Goal: Transaction & Acquisition: Purchase product/service

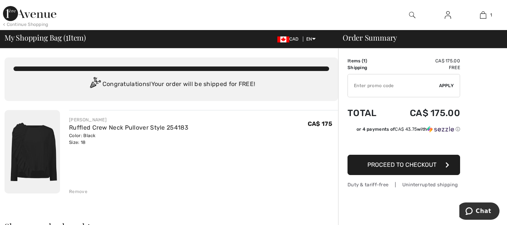
click at [447, 16] on img at bounding box center [448, 15] width 6 height 9
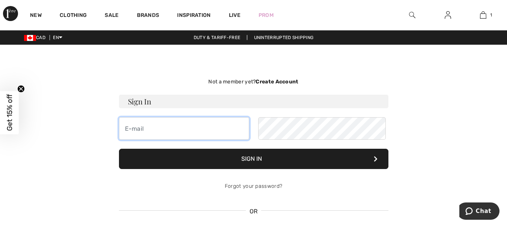
click at [182, 140] on input "email" at bounding box center [184, 128] width 130 height 23
type input "N"
click at [213, 140] on input "nancesylvestre01@gmai.com" at bounding box center [184, 128] width 130 height 23
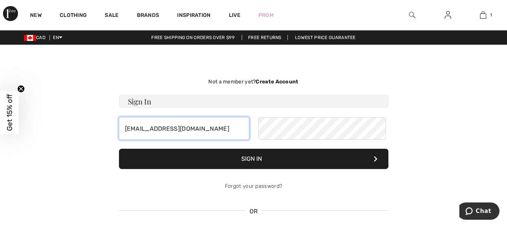
type input "nancesylvestre01@gmail.com"
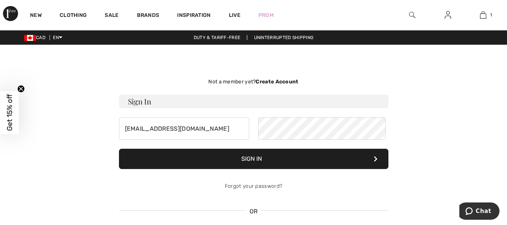
click at [280, 169] on button "Sign In" at bounding box center [254, 159] width 270 height 20
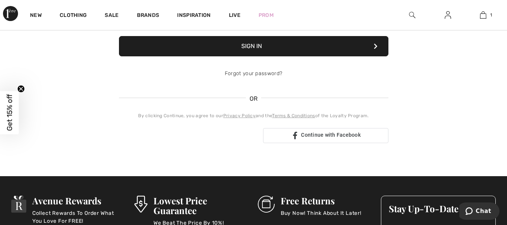
scroll to position [38, 0]
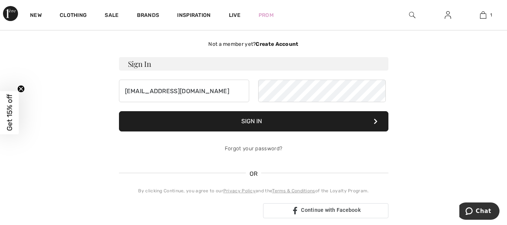
click at [252, 131] on button "Sign In" at bounding box center [254, 121] width 270 height 20
click at [258, 131] on button "Sign In" at bounding box center [254, 121] width 270 height 20
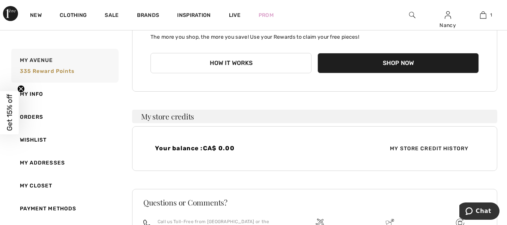
scroll to position [6, 0]
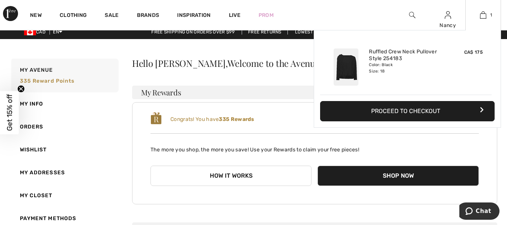
click at [421, 121] on button "Proceed to Checkout" at bounding box center [407, 111] width 175 height 20
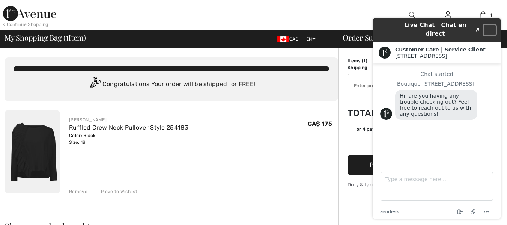
click at [489, 27] on icon "Minimize widget" at bounding box center [490, 29] width 5 height 5
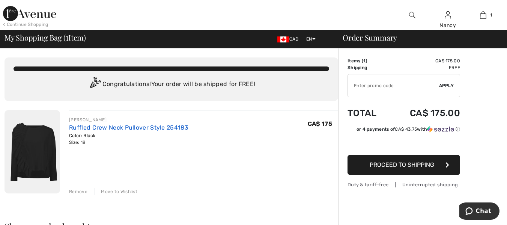
click at [148, 131] on link "Ruffled Crew Neck Pullover Style 254183" at bounding box center [128, 127] width 119 height 7
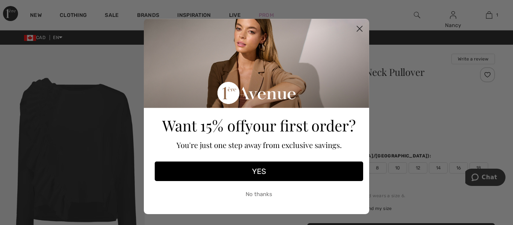
drag, startPoint x: 262, startPoint y: 193, endPoint x: 271, endPoint y: 192, distance: 8.7
click at [263, 192] on button "No thanks" at bounding box center [259, 194] width 208 height 19
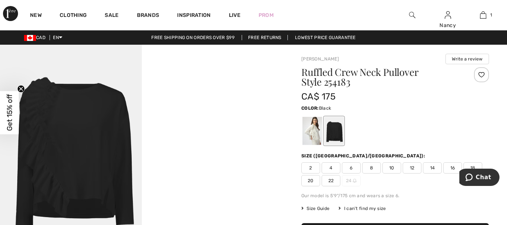
scroll to position [38, 0]
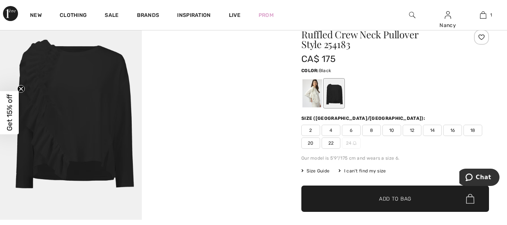
click at [457, 136] on span "16" at bounding box center [453, 130] width 19 height 11
click at [395, 203] on span "Add to Bag" at bounding box center [395, 199] width 32 height 8
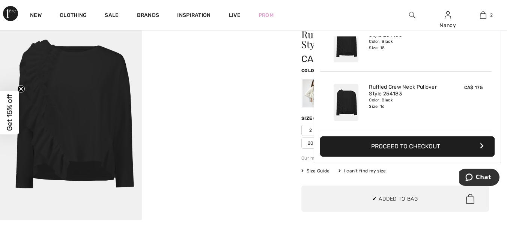
scroll to position [0, 0]
click at [386, 150] on button "Proceed to Checkout" at bounding box center [407, 146] width 175 height 20
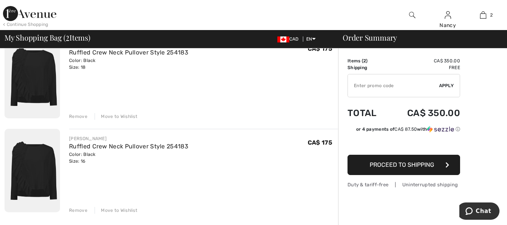
scroll to position [38, 0]
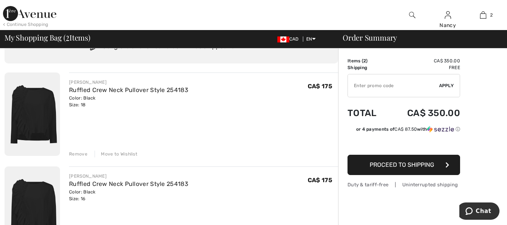
click at [409, 168] on span "Proceed to Shipping" at bounding box center [402, 164] width 65 height 7
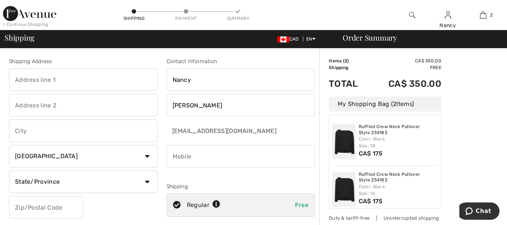
click at [74, 87] on input "text" at bounding box center [83, 79] width 149 height 23
type input "2735 Alexandra Ave"
type input "Windsor"
type input "N9E2J5"
type input "5199660748"
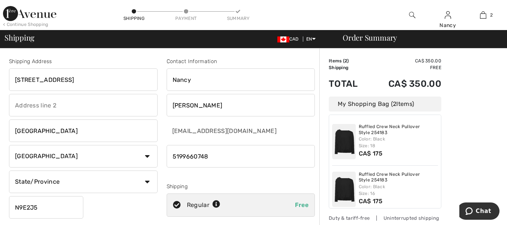
click at [145, 187] on select "State/Province Alberta British Columbia Manitoba New Brunswick Newfoundland and…" at bounding box center [83, 182] width 149 height 23
select select "ON"
click at [11, 177] on select "State/Province Alberta British Columbia Manitoba New Brunswick Newfoundland and…" at bounding box center [83, 182] width 149 height 23
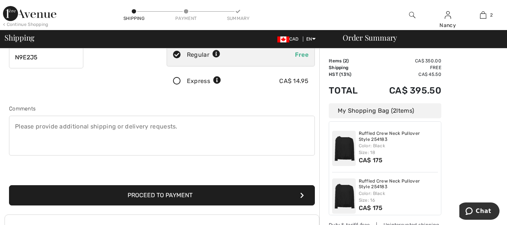
scroll to position [188, 0]
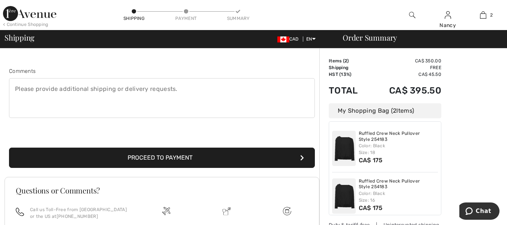
click at [144, 168] on button "Proceed to Payment" at bounding box center [162, 158] width 306 height 20
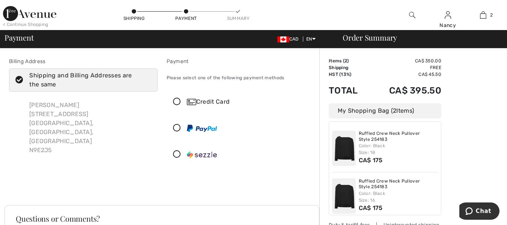
click at [180, 106] on icon at bounding box center [177, 102] width 20 height 8
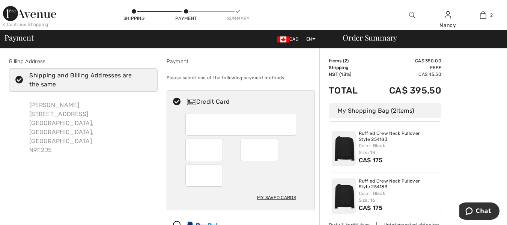
click at [378, 156] on div "Color: Black Size: 18" at bounding box center [399, 149] width 80 height 14
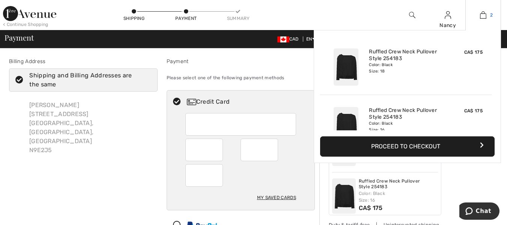
click at [482, 13] on img at bounding box center [483, 15] width 6 height 9
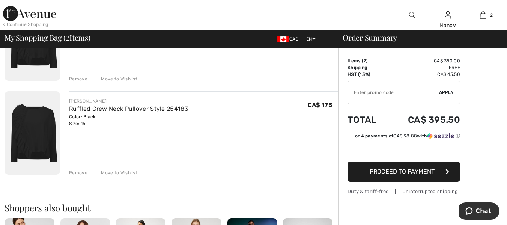
scroll to position [75, 0]
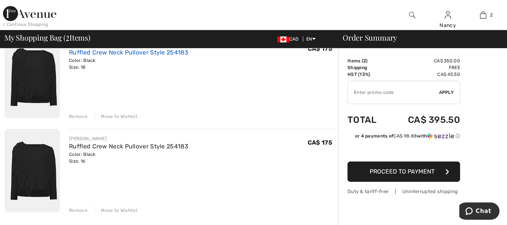
click at [161, 56] on link "Ruffled Crew Neck Pullover Style 254183" at bounding box center [128, 52] width 119 height 7
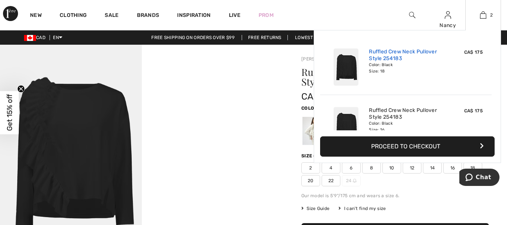
click at [404, 60] on link "Ruffled Crew Neck Pullover Style 254183" at bounding box center [406, 55] width 74 height 14
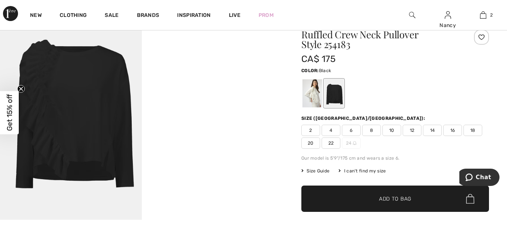
scroll to position [75, 0]
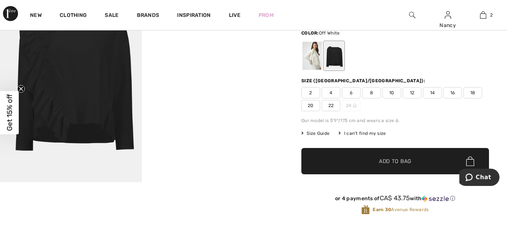
click at [316, 57] on div at bounding box center [313, 56] width 20 height 28
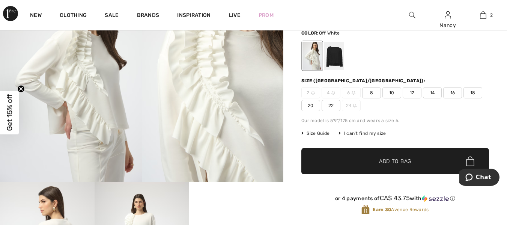
scroll to position [188, 0]
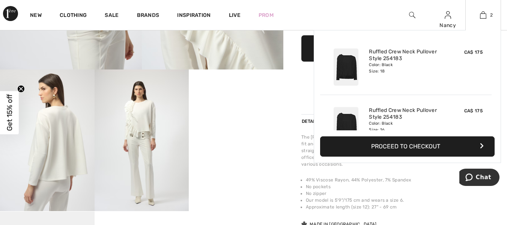
click at [396, 148] on button "Proceed to Checkout" at bounding box center [407, 146] width 175 height 20
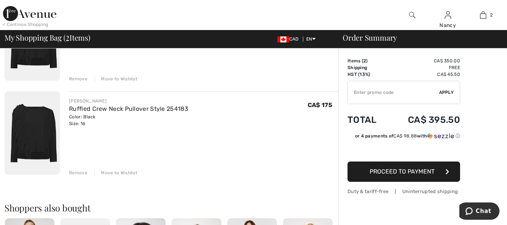
scroll to position [75, 0]
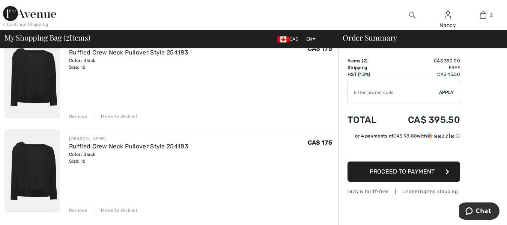
click at [78, 120] on div "Remove" at bounding box center [78, 116] width 18 height 7
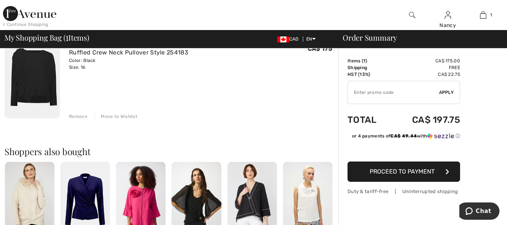
click at [413, 175] on span "Proceed to Payment" at bounding box center [402, 171] width 65 height 7
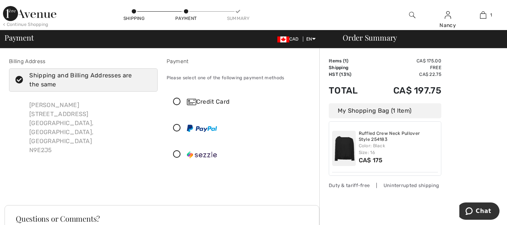
click at [181, 106] on icon at bounding box center [177, 102] width 20 height 8
click at [0, 0] on icon at bounding box center [0, 0] width 0 height 0
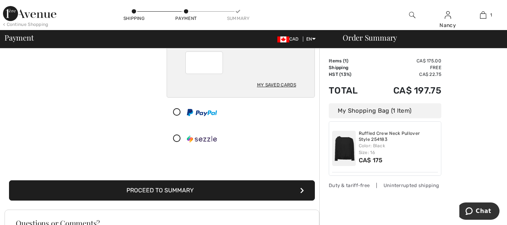
scroll to position [188, 0]
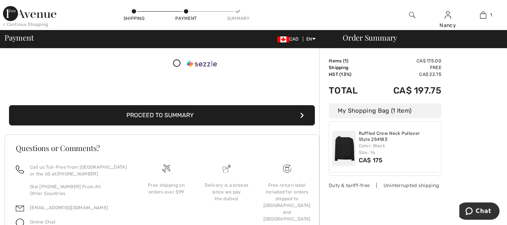
click at [193, 125] on button "Proceed to Summary" at bounding box center [162, 115] width 306 height 20
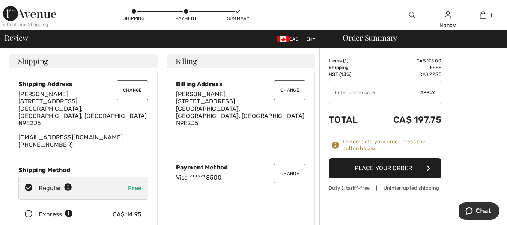
scroll to position [150, 0]
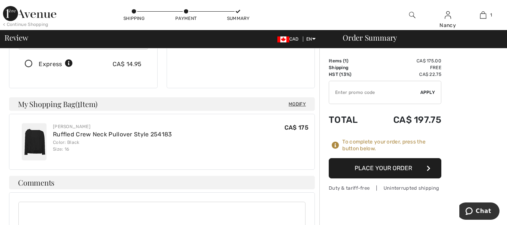
click at [410, 174] on button "Place Your Order" at bounding box center [385, 168] width 113 height 20
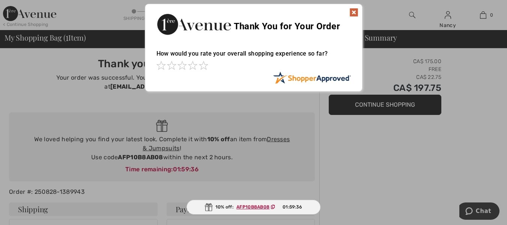
click at [356, 11] on img at bounding box center [354, 12] width 9 height 9
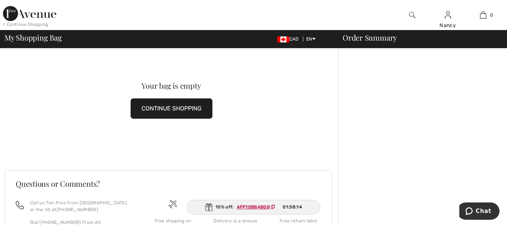
scroll to position [75, 0]
